Goal: Task Accomplishment & Management: Use online tool/utility

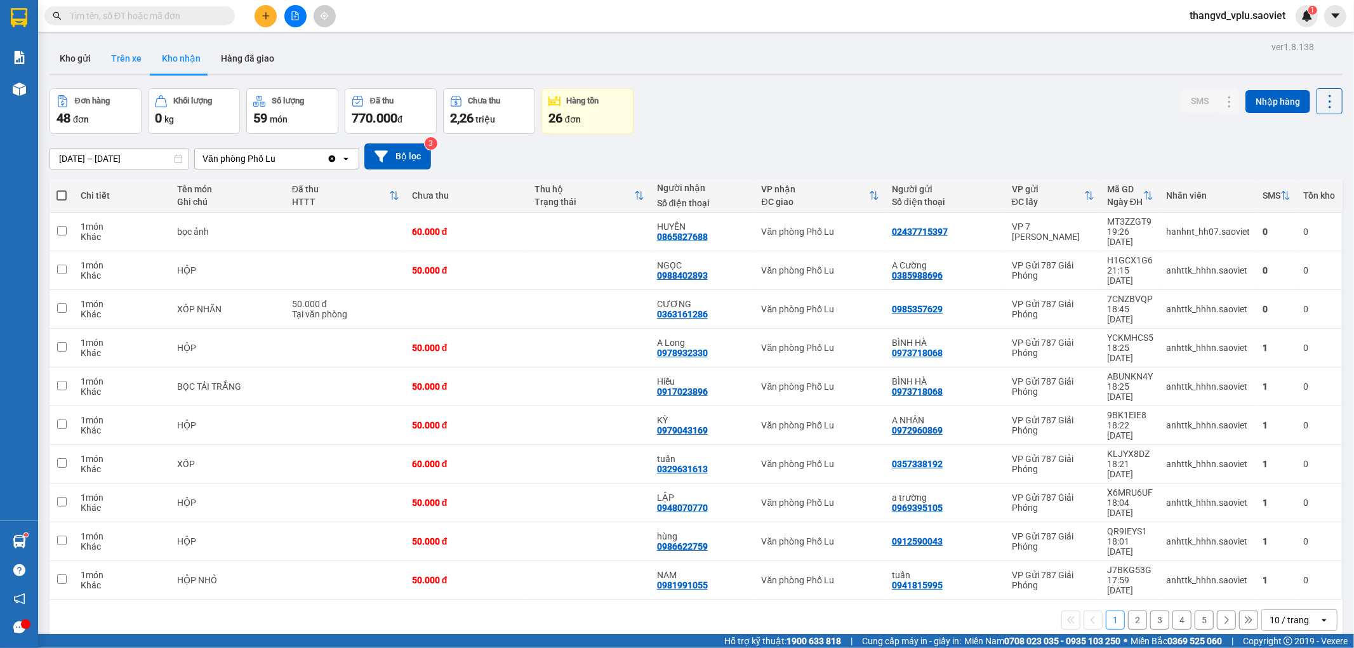
click at [123, 53] on button "Trên xe" at bounding box center [126, 58] width 51 height 30
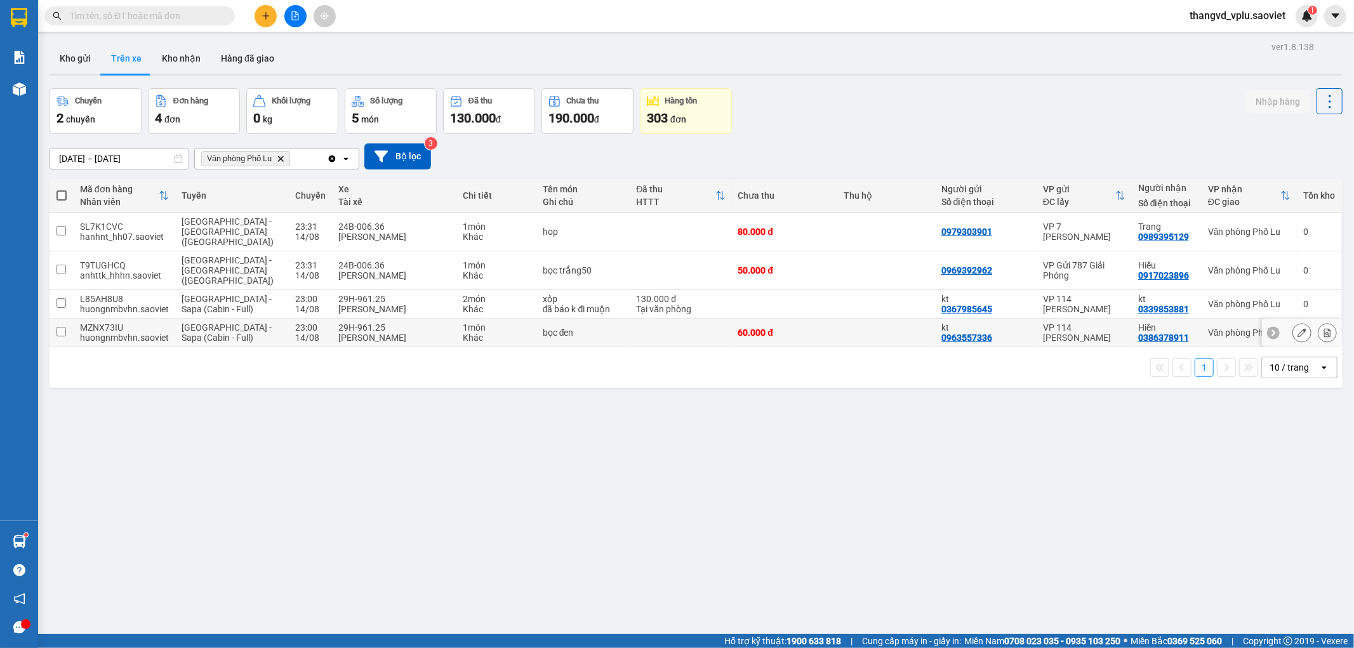
click at [386, 322] on div "29H-961.25" at bounding box center [393, 327] width 111 height 10
checkbox input "true"
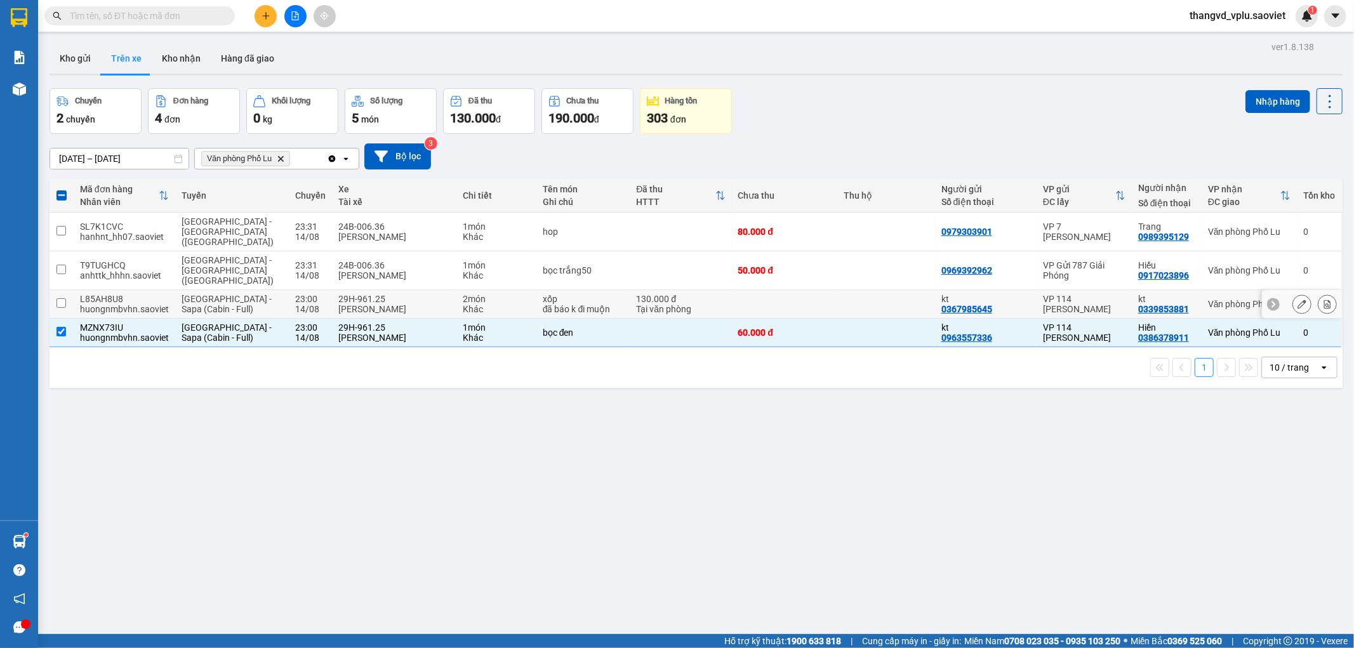
click at [383, 294] on div "29H-961.25" at bounding box center [393, 299] width 111 height 10
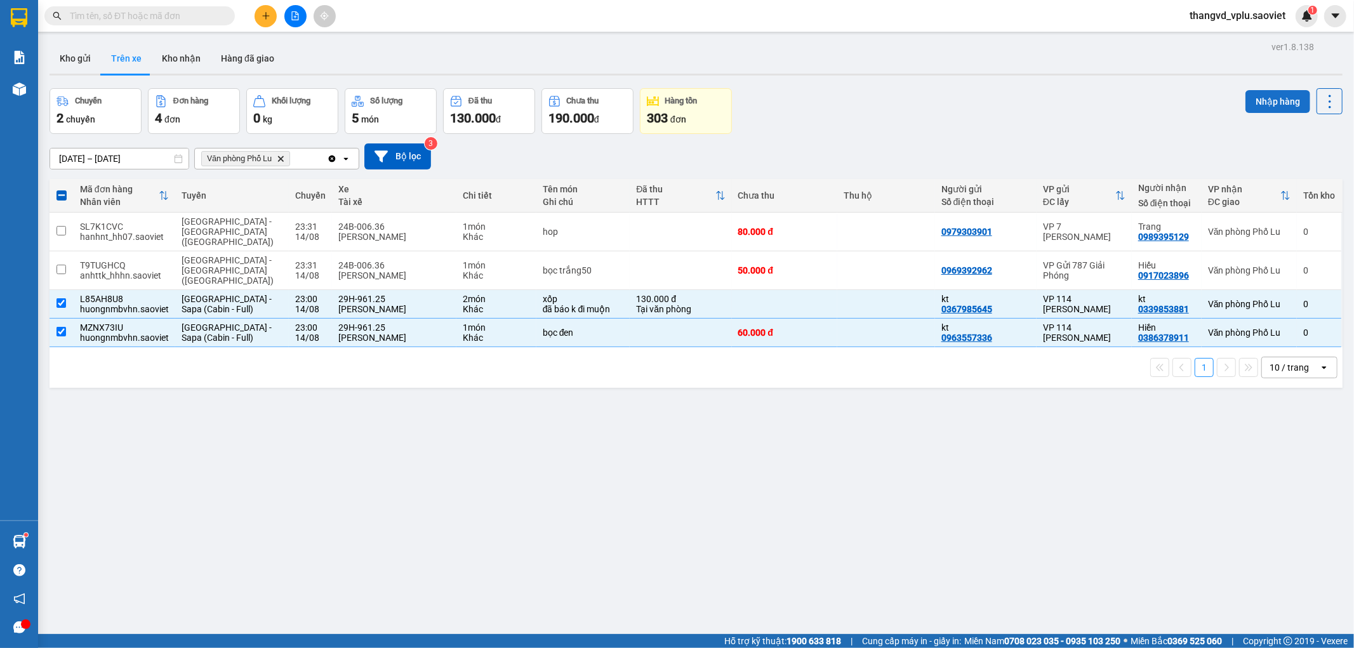
click at [1251, 98] on button "Nhập hàng" at bounding box center [1277, 101] width 65 height 23
checkbox input "false"
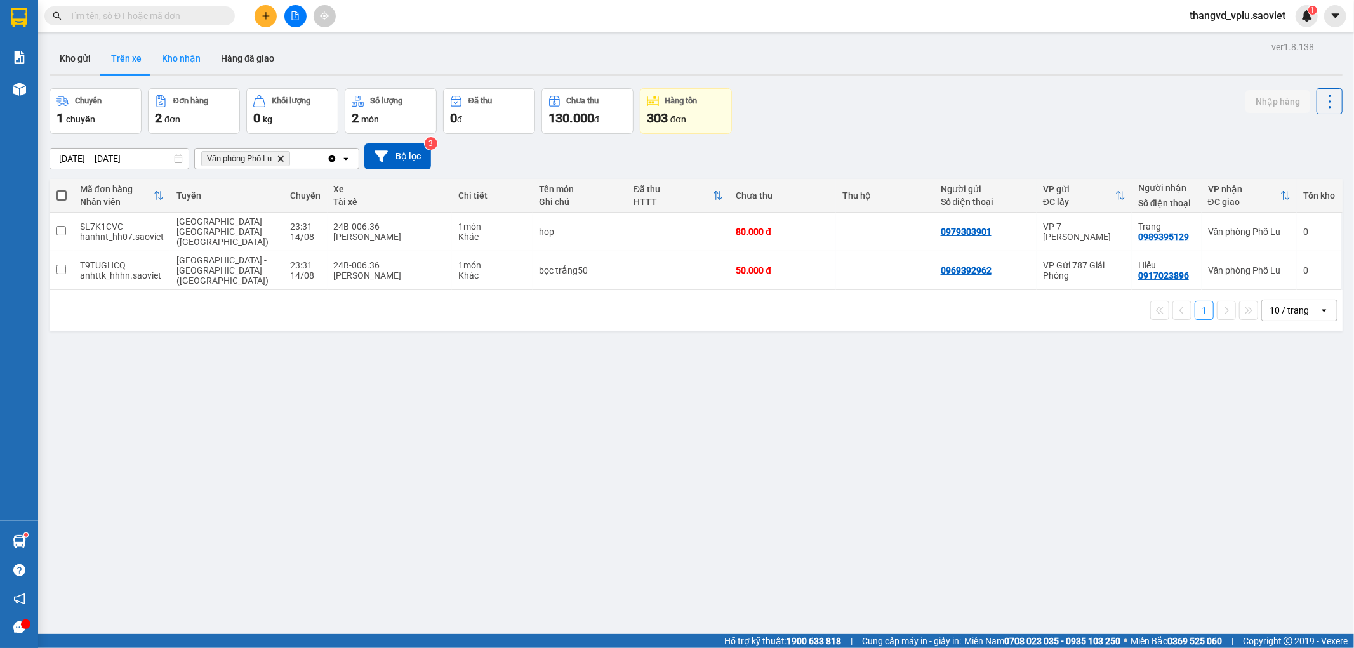
click at [185, 60] on button "Kho nhận" at bounding box center [181, 58] width 59 height 30
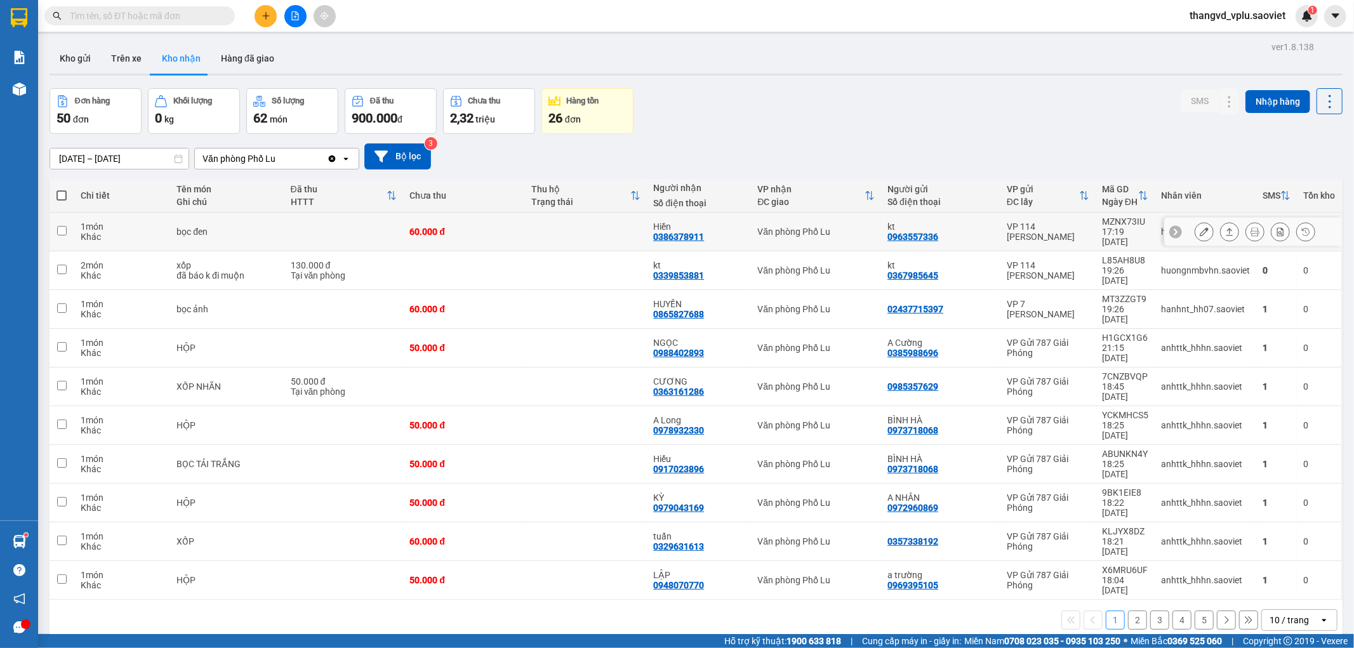
click at [301, 217] on td at bounding box center [343, 232] width 119 height 39
checkbox input "true"
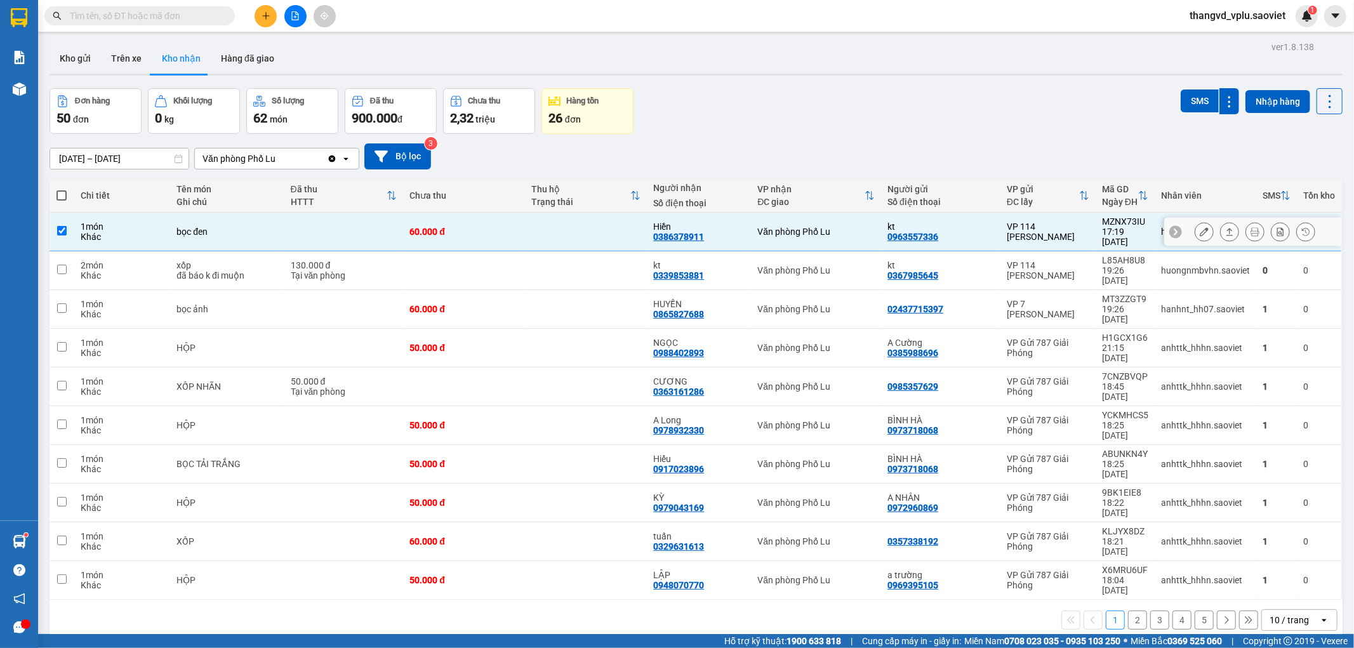
click at [291, 260] on div "130.000 đ" at bounding box center [344, 265] width 107 height 10
checkbox input "true"
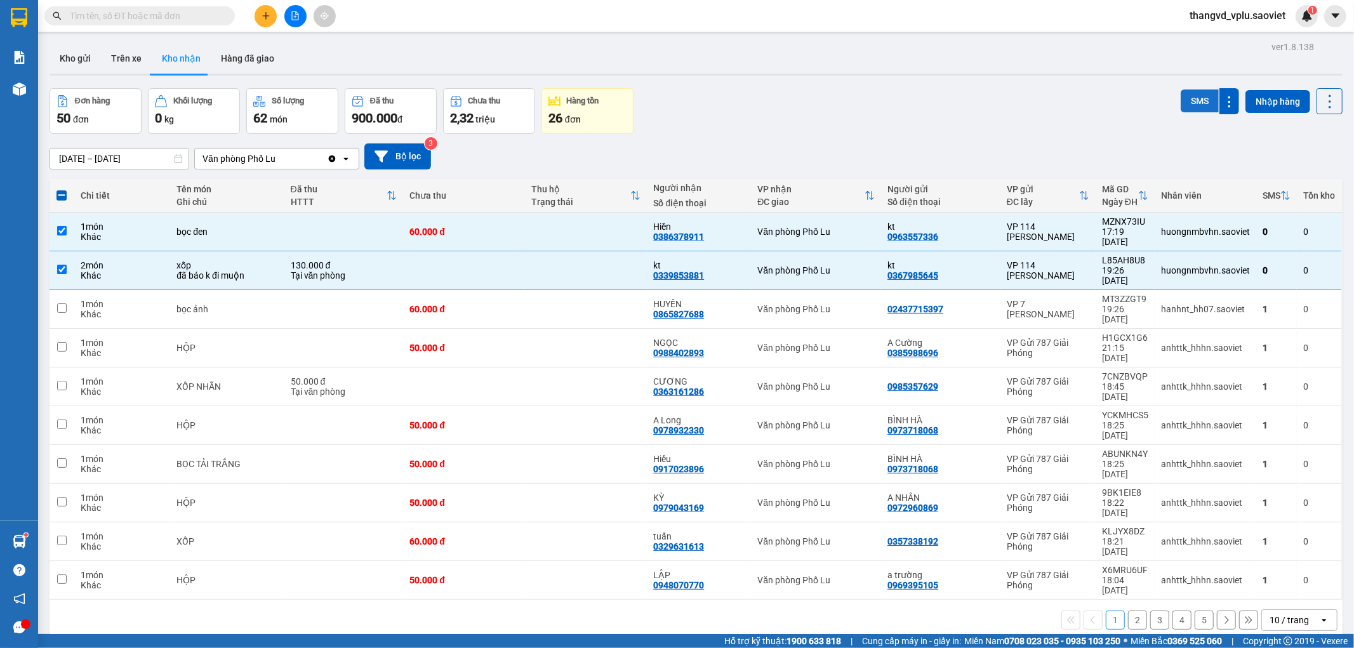
click at [1188, 100] on button "SMS" at bounding box center [1199, 100] width 38 height 23
click at [122, 58] on button "Trên xe" at bounding box center [126, 58] width 51 height 30
